Goal: Find specific page/section: Find specific page/section

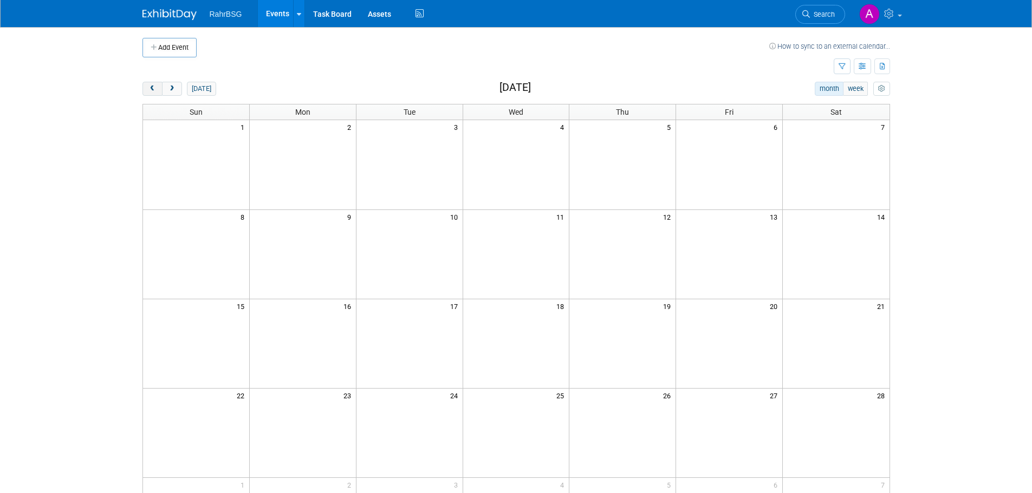
click at [149, 89] on span "prev" at bounding box center [152, 89] width 8 height 7
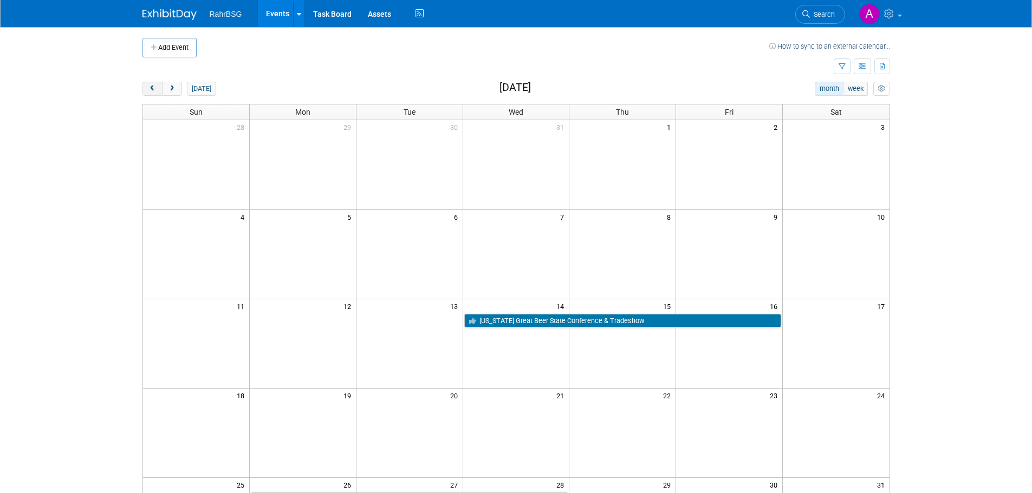
click at [150, 90] on span "prev" at bounding box center [152, 89] width 8 height 7
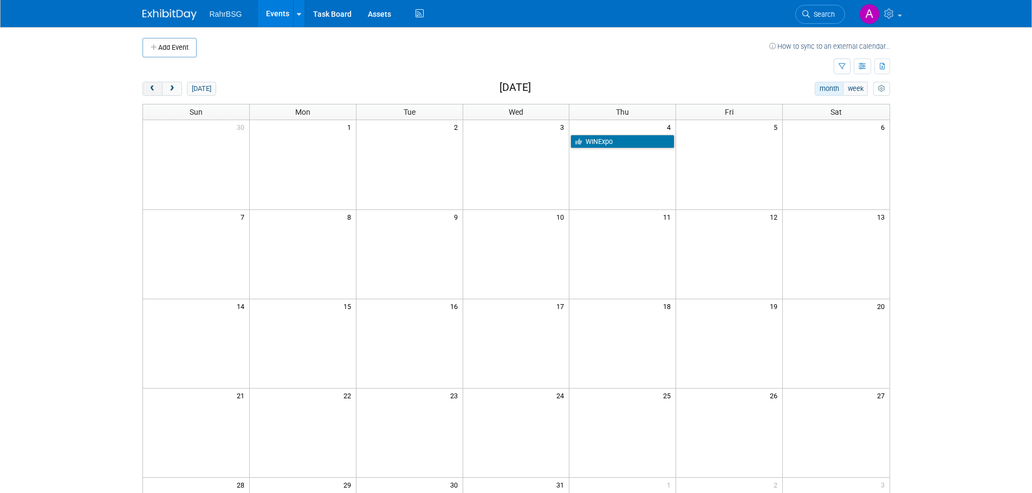
click at [150, 90] on span "prev" at bounding box center [152, 89] width 8 height 7
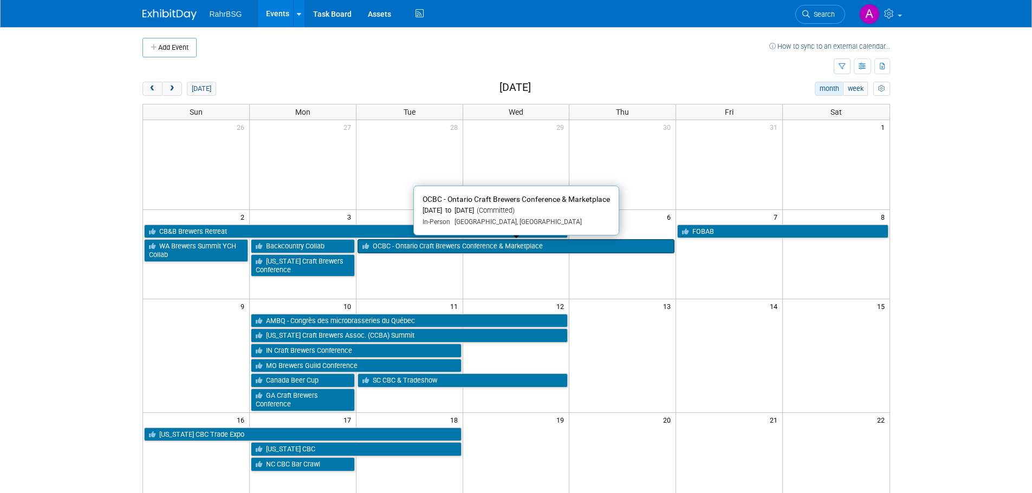
click at [576, 246] on link "OCBC - Ontario Craft Brewers Conference & Marketplace" at bounding box center [515, 246] width 317 height 14
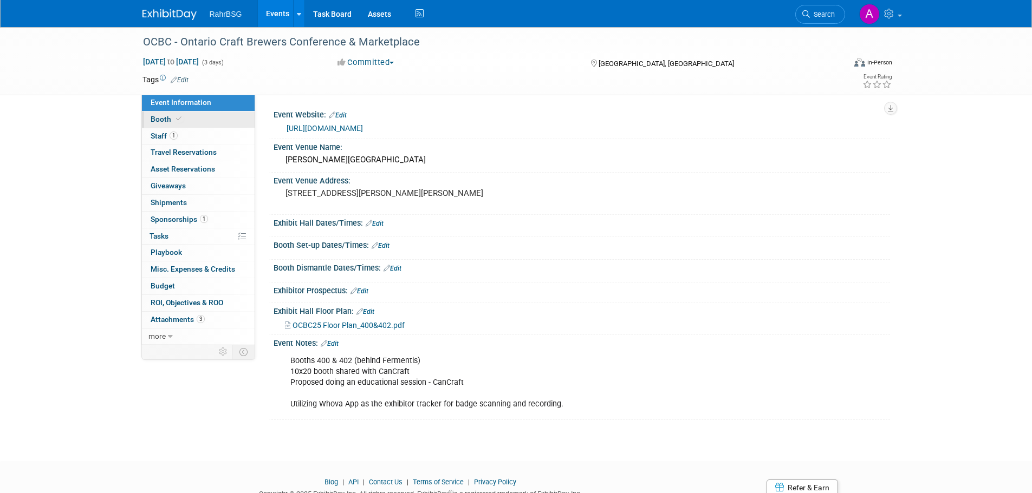
click at [163, 114] on link "Booth" at bounding box center [198, 120] width 113 height 16
